Goal: Find specific page/section: Find specific page/section

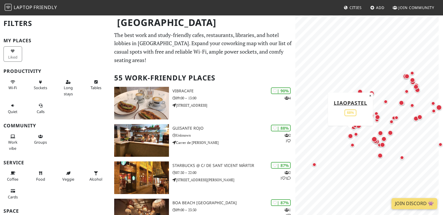
click at [352, 136] on div "Map marker" at bounding box center [350, 135] width 5 height 5
